Goal: Register for event/course

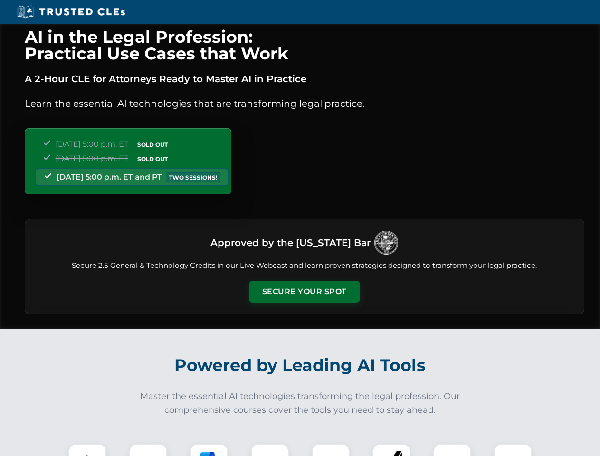
click at [304, 292] on button "Secure Your Spot" at bounding box center [304, 292] width 111 height 22
click at [87, 450] on img at bounding box center [88, 463] width 28 height 28
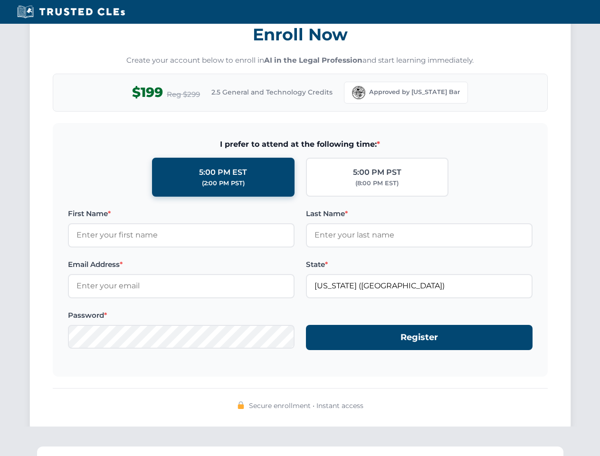
scroll to position [933, 0]
